Goal: Task Accomplishment & Management: Manage account settings

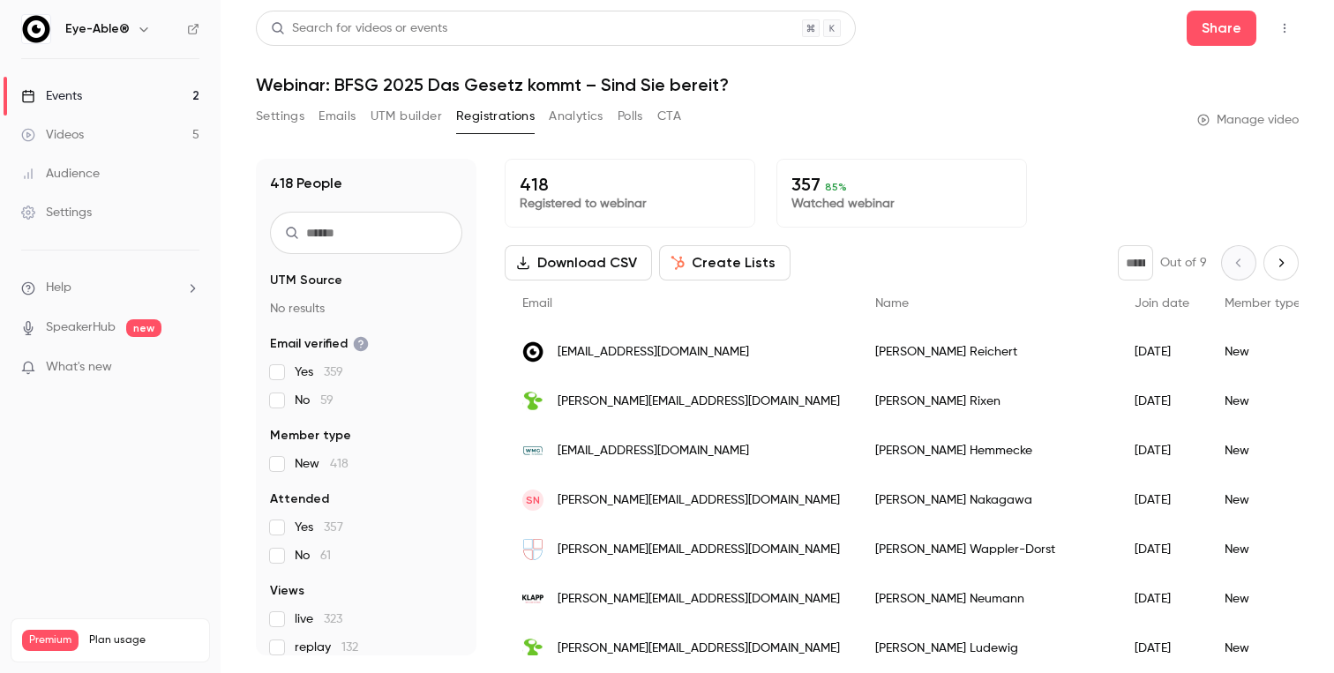
click at [89, 96] on link "Events 2" at bounding box center [110, 96] width 221 height 39
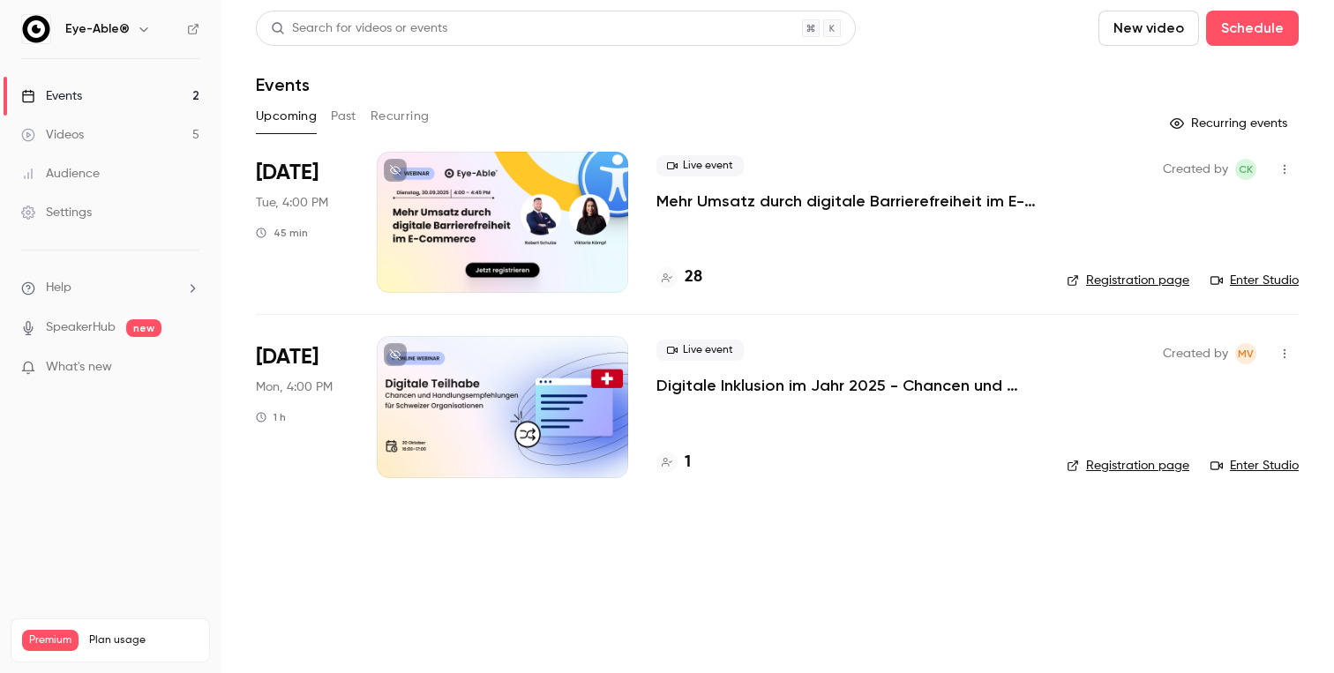
click at [569, 427] on div at bounding box center [503, 406] width 252 height 141
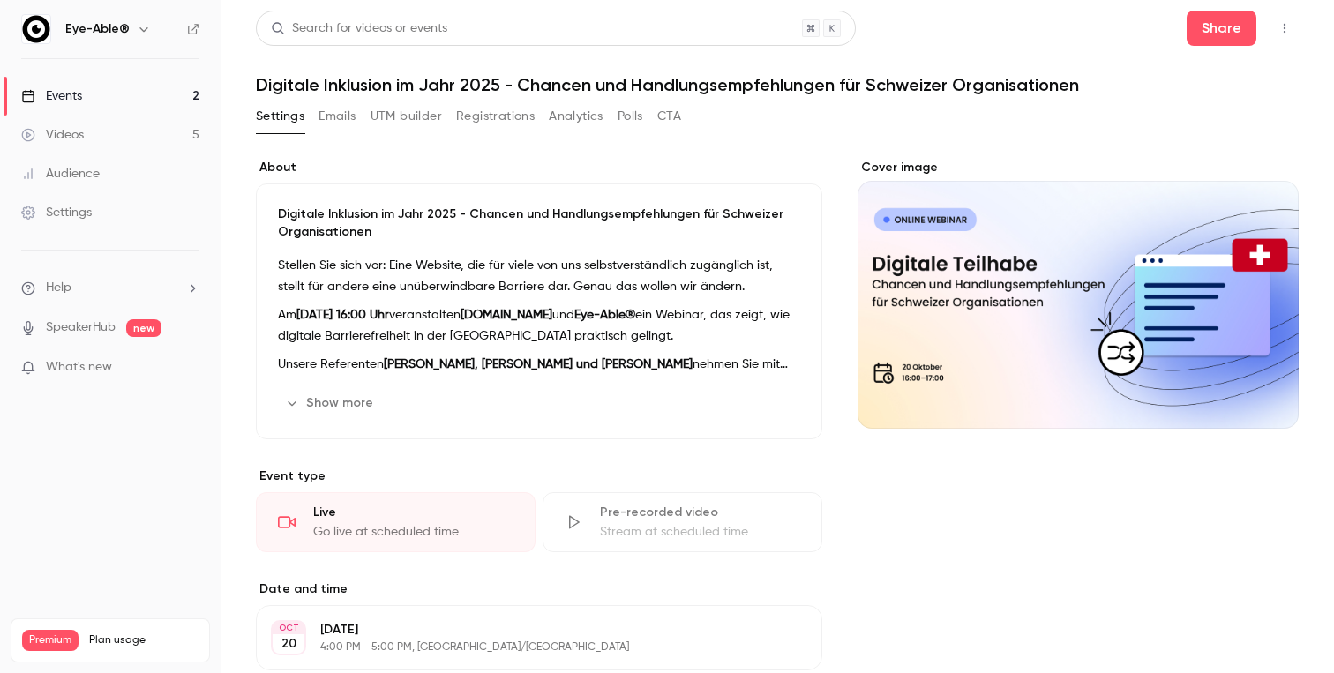
click at [344, 122] on button "Emails" at bounding box center [337, 116] width 37 height 28
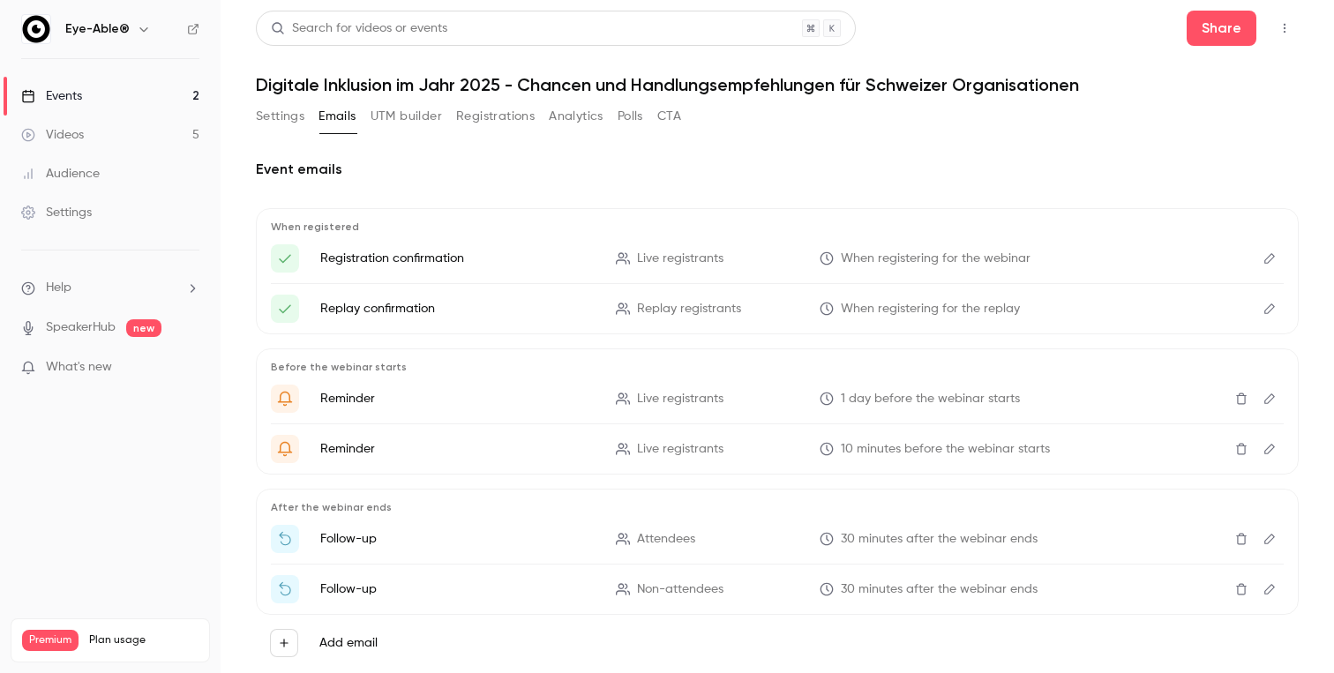
click at [288, 113] on button "Settings" at bounding box center [280, 116] width 49 height 28
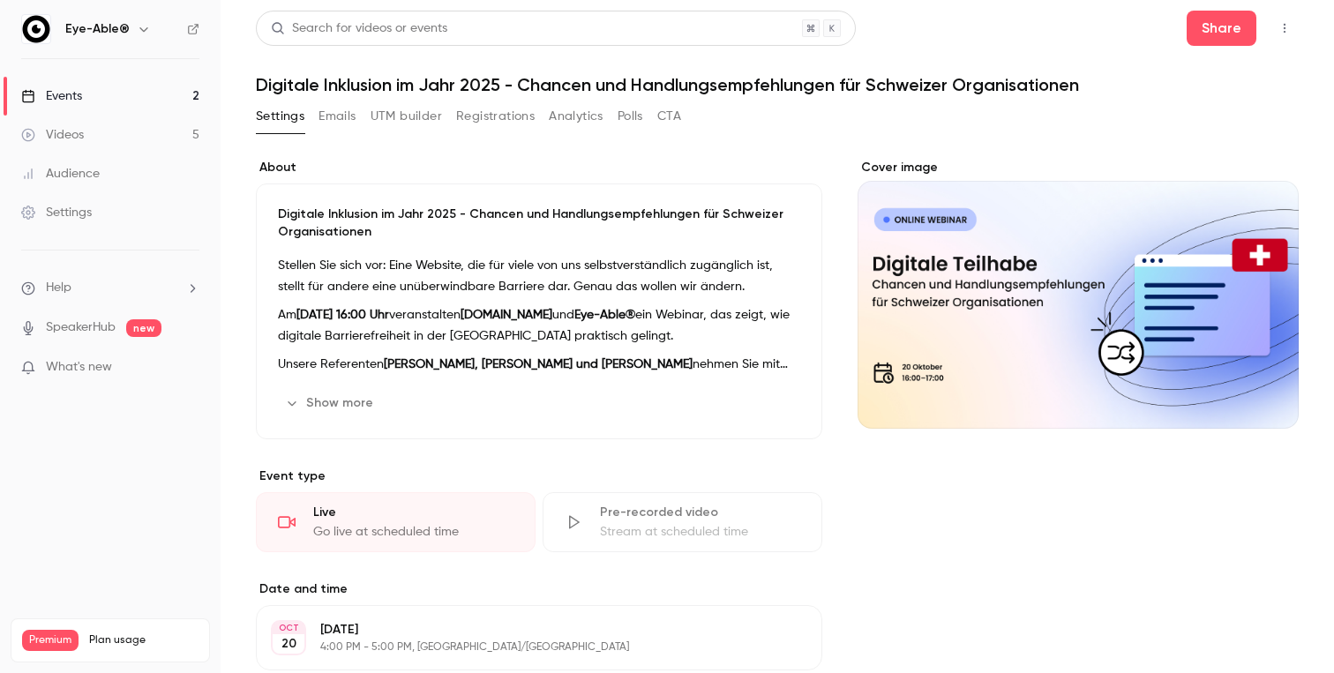
click at [489, 112] on button "Registrations" at bounding box center [495, 116] width 79 height 28
